Goal: Navigation & Orientation: Find specific page/section

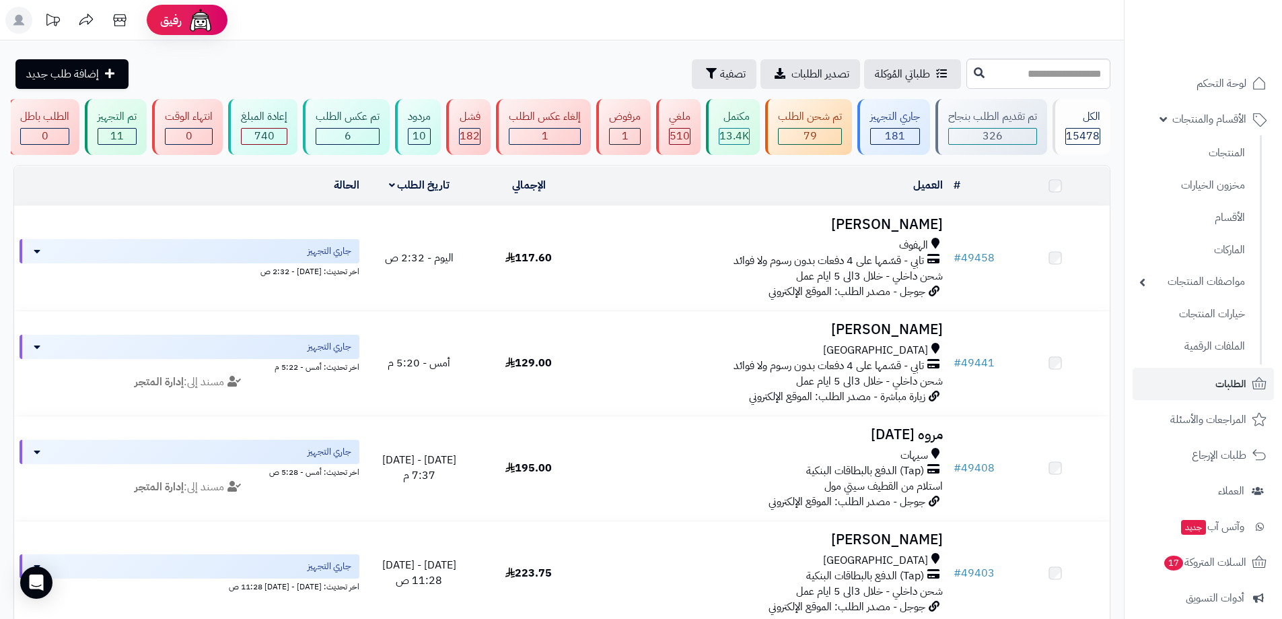
scroll to position [143, 0]
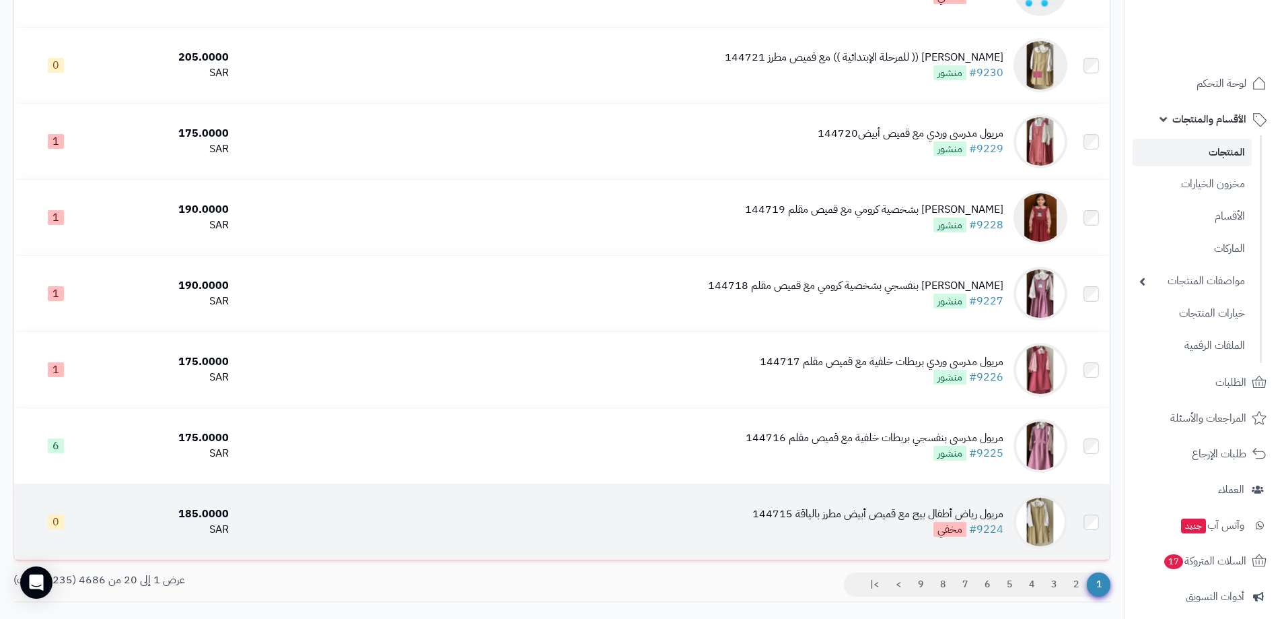
scroll to position [1224, 0]
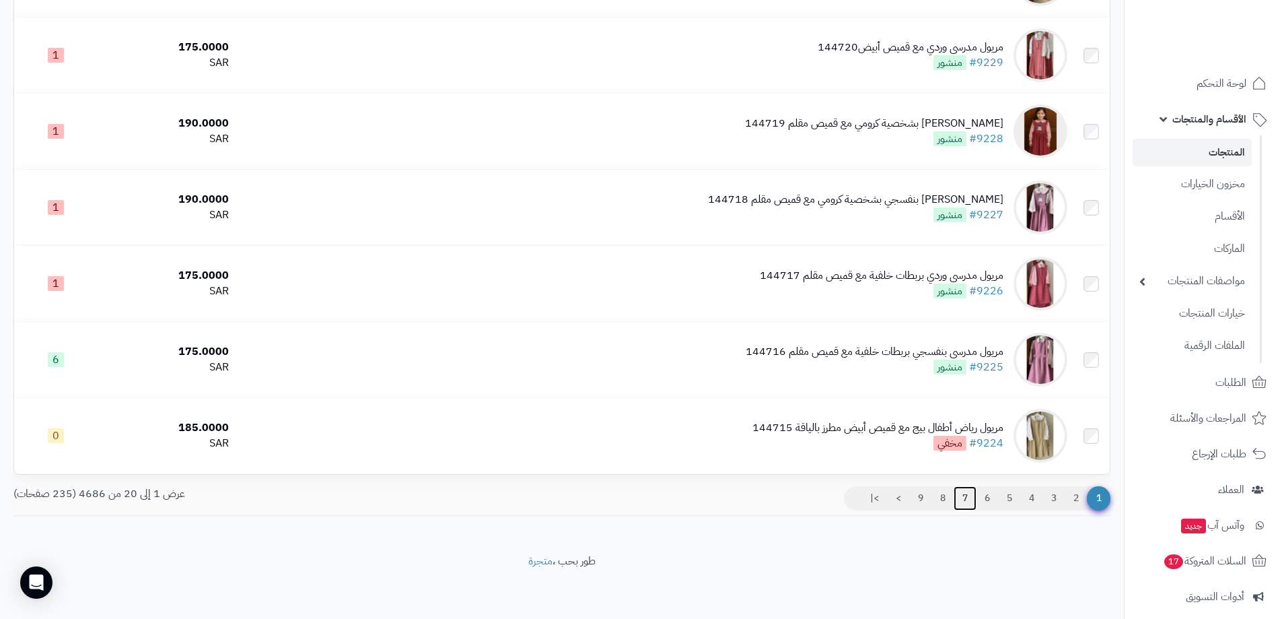
click at [962, 497] on link "7" at bounding box center [965, 498] width 23 height 24
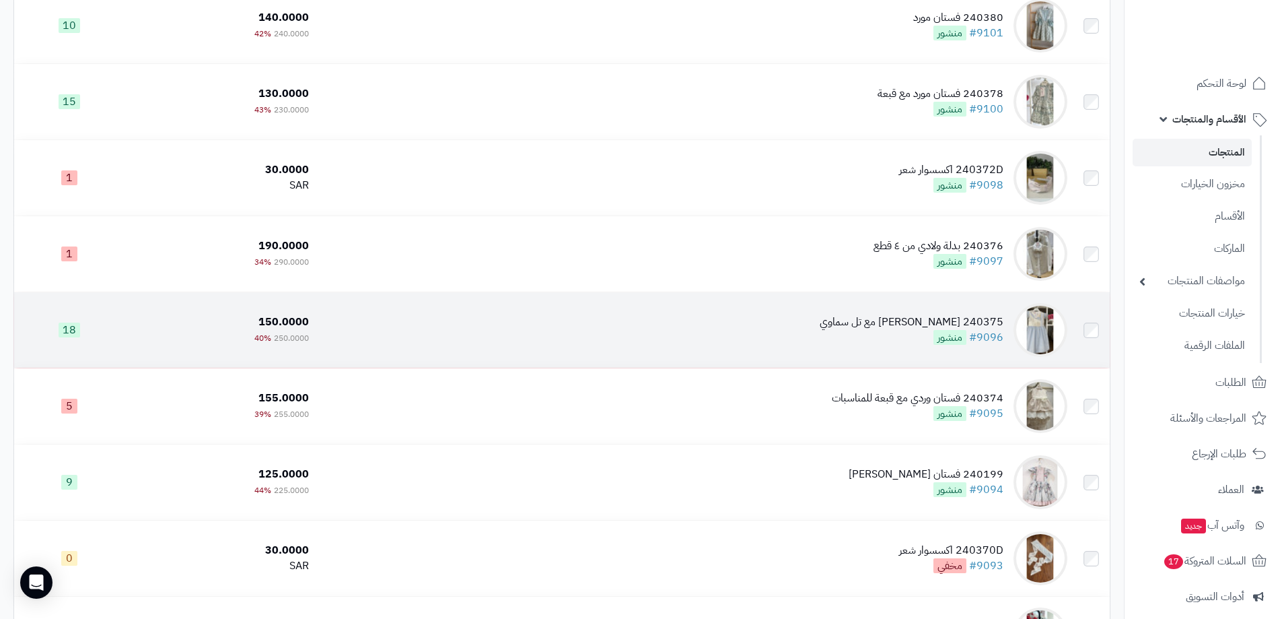
scroll to position [1224, 0]
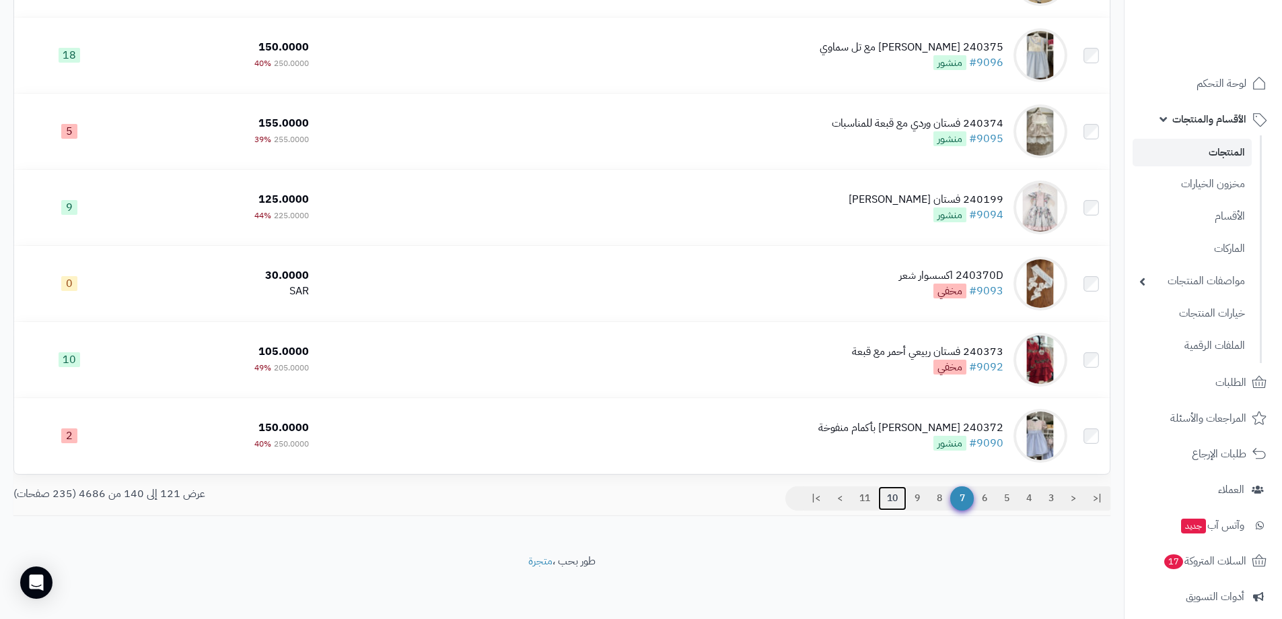
click at [892, 495] on link "10" at bounding box center [892, 498] width 28 height 24
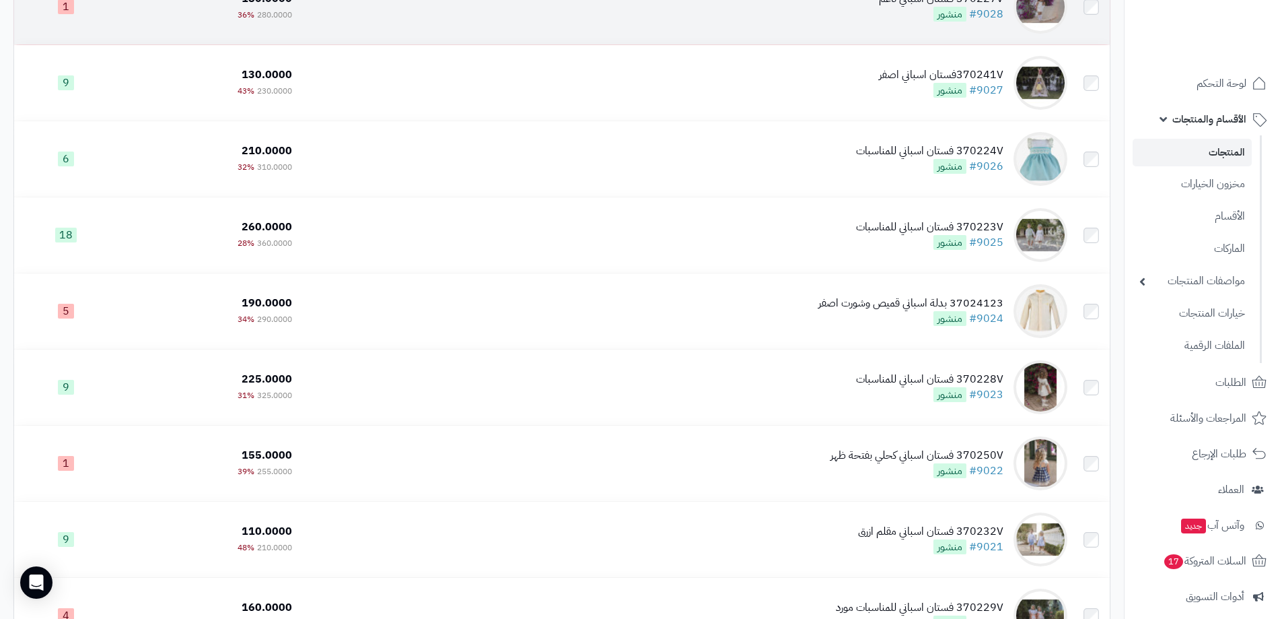
scroll to position [1212, 0]
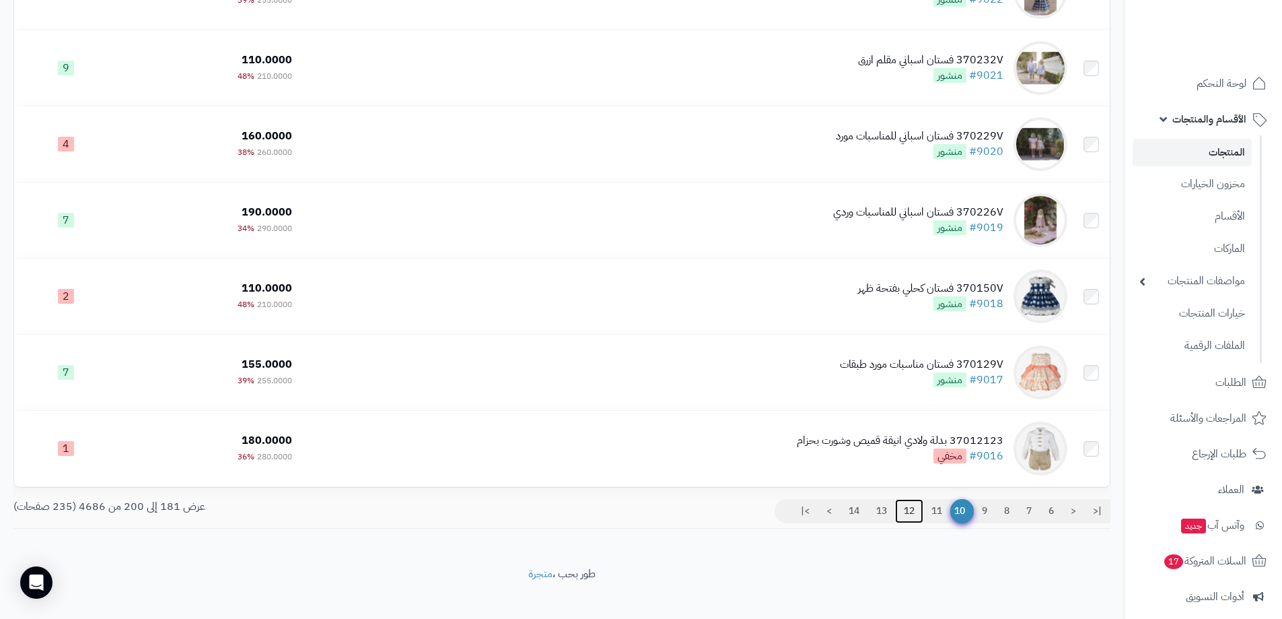
click at [914, 511] on link "12" at bounding box center [909, 511] width 28 height 24
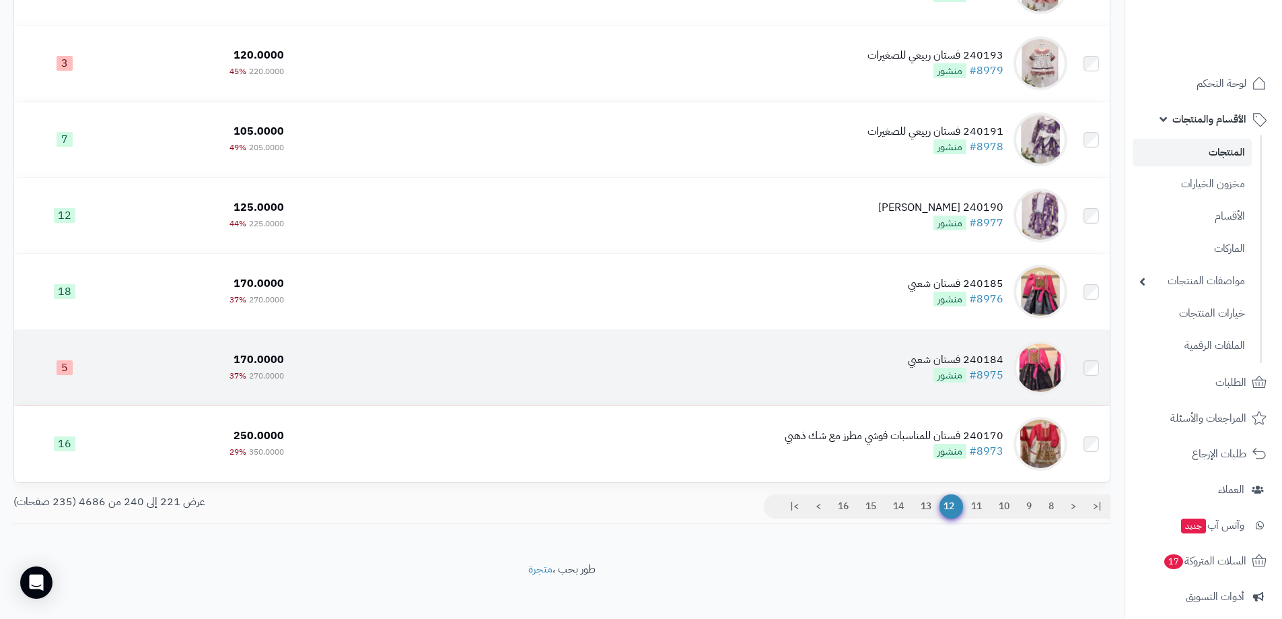
scroll to position [1224, 0]
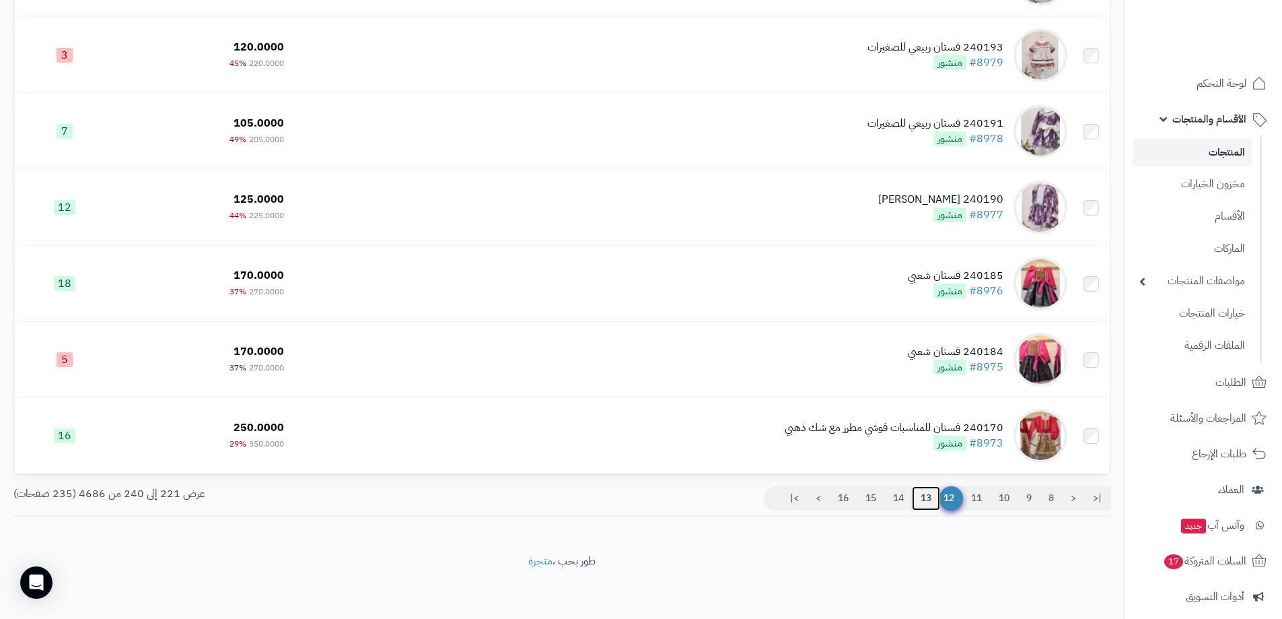
click at [922, 501] on link "13" at bounding box center [926, 498] width 28 height 24
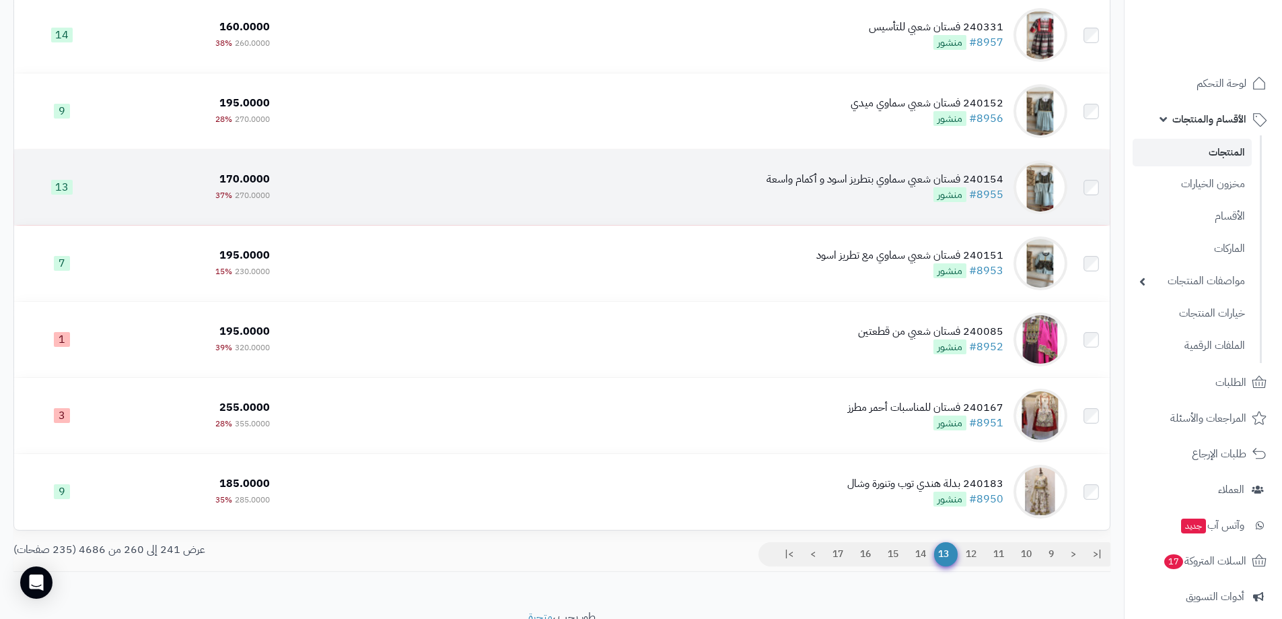
scroll to position [1212, 0]
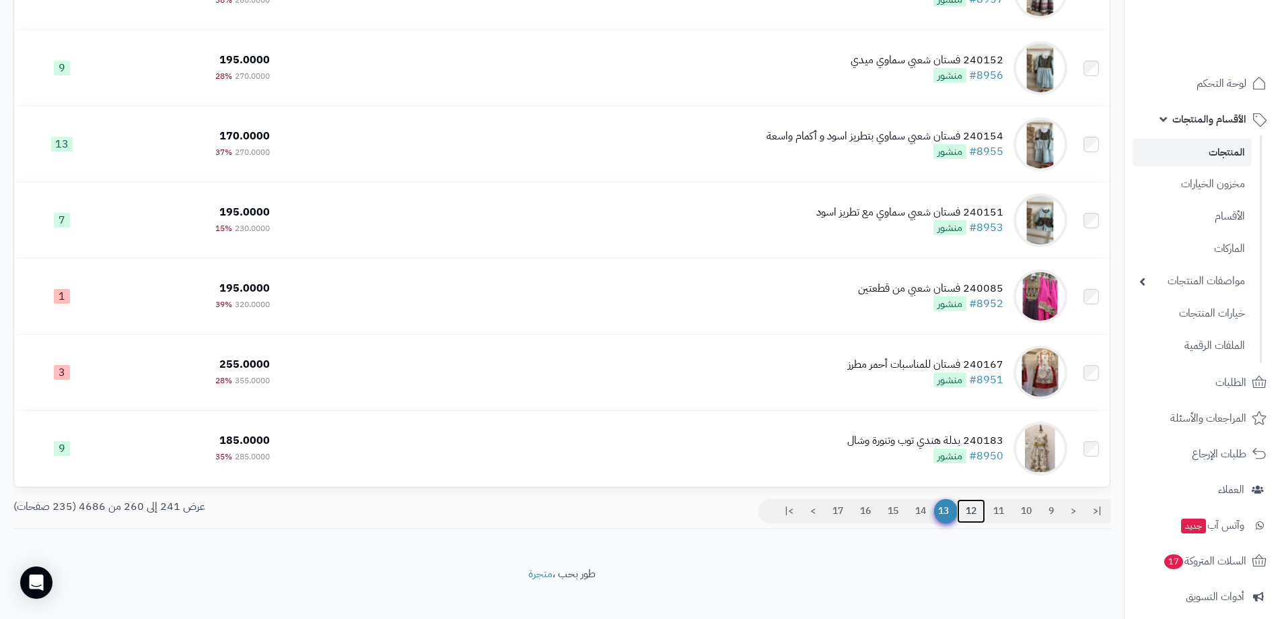
click at [971, 508] on link "12" at bounding box center [971, 511] width 28 height 24
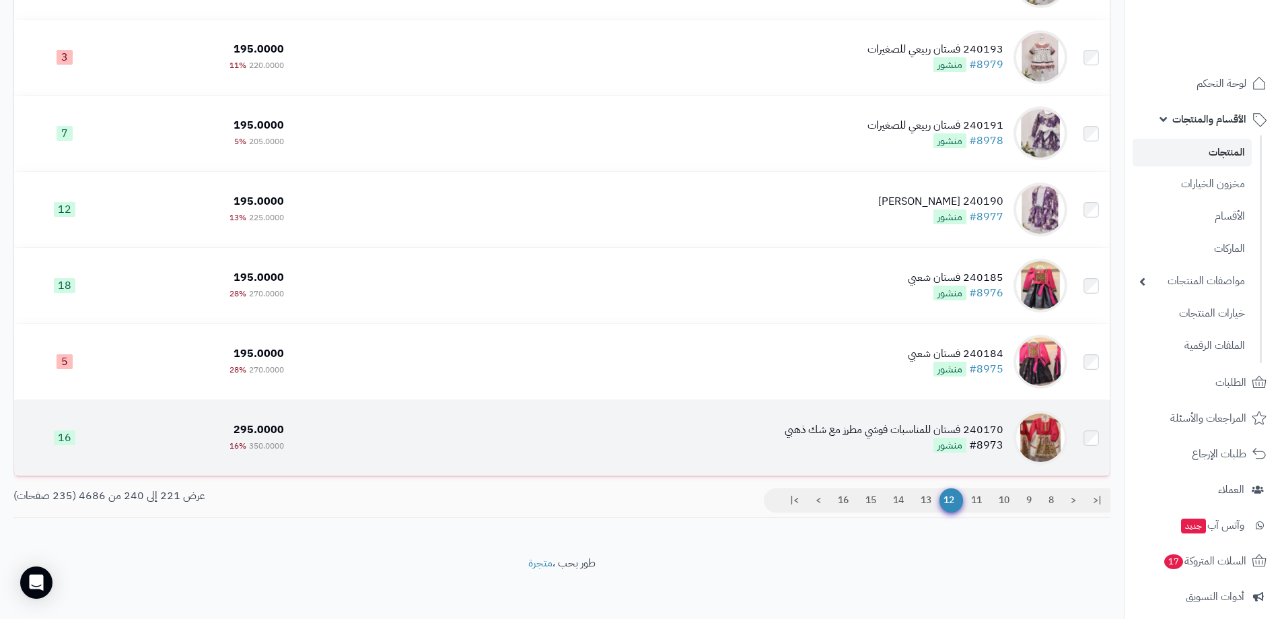
scroll to position [1224, 0]
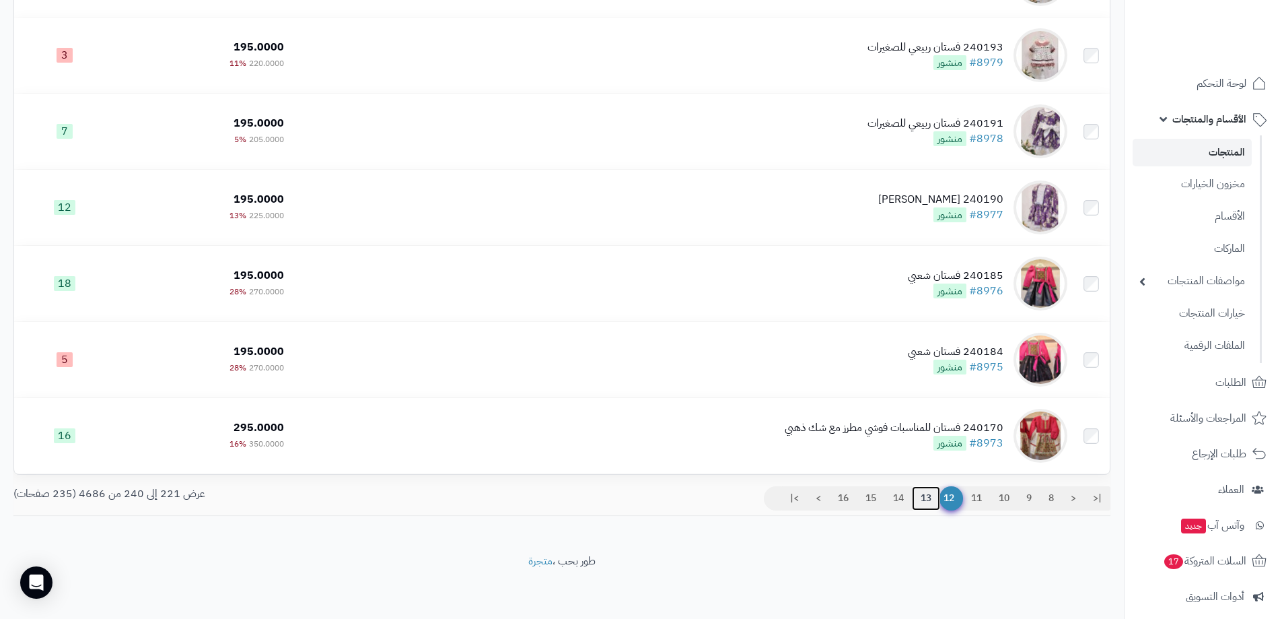
click at [916, 499] on link "13" at bounding box center [926, 498] width 28 height 24
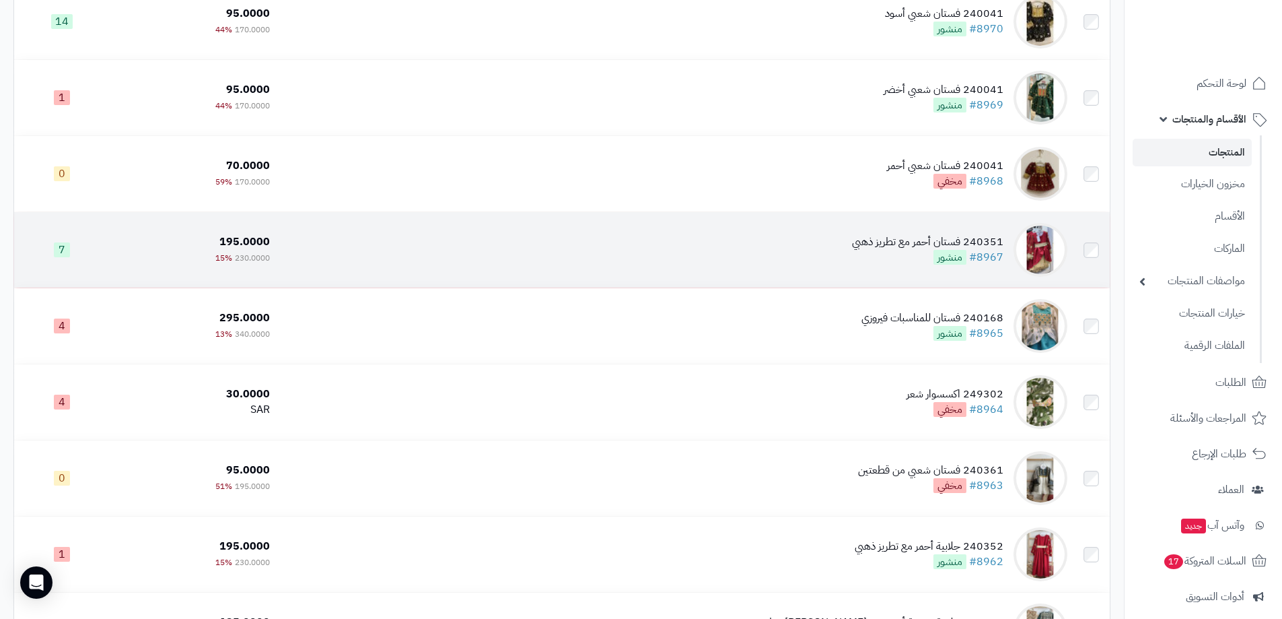
scroll to position [404, 0]
